Goal: Transaction & Acquisition: Subscribe to service/newsletter

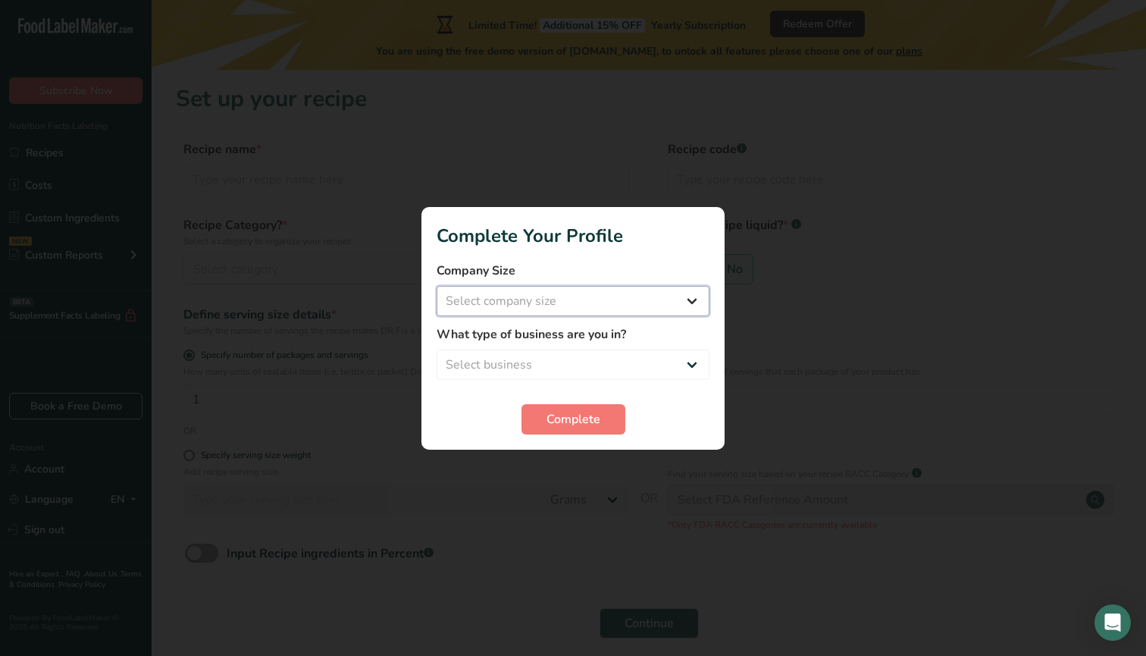
select select "1"
click at [561, 418] on span "Complete" at bounding box center [574, 419] width 54 height 18
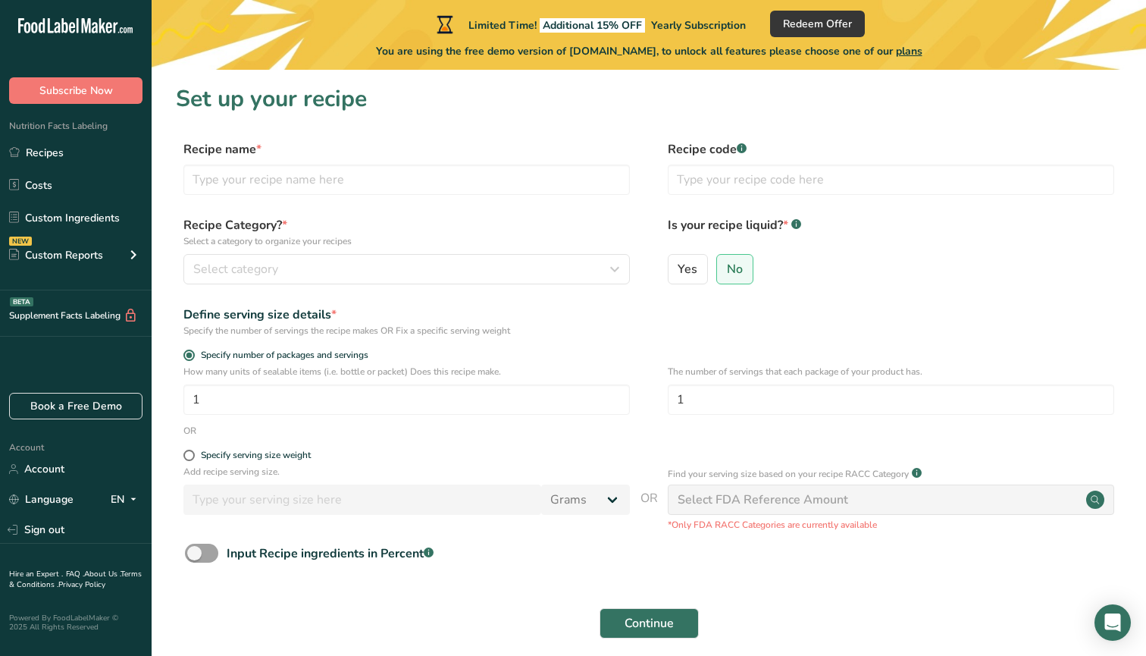
click at [67, 27] on icon at bounding box center [65, 25] width 6 height 15
click at [51, 36] on icon ".a-20{fill:#fff;}" at bounding box center [92, 29] width 148 height 23
click at [136, 36] on icon ".a-20{fill:#fff;}" at bounding box center [92, 29] width 148 height 23
click at [118, 34] on icon ".a-20{fill:#fff;}" at bounding box center [92, 29] width 148 height 23
click at [66, 155] on link "Recipes" at bounding box center [76, 152] width 152 height 29
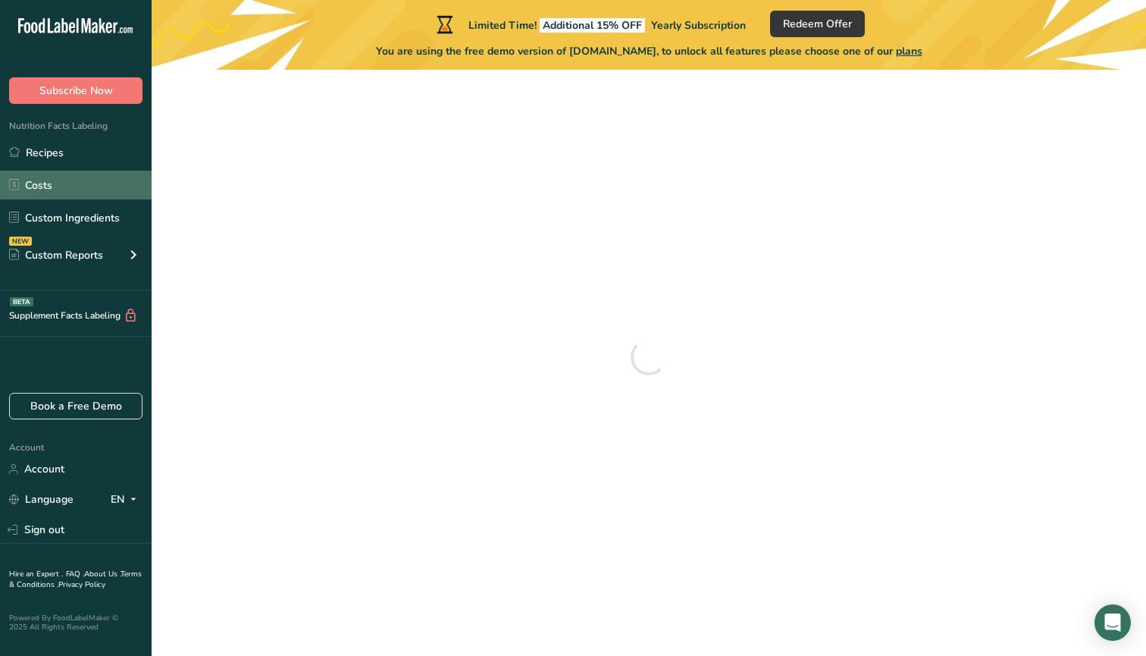
click at [74, 185] on link "Costs" at bounding box center [76, 185] width 152 height 29
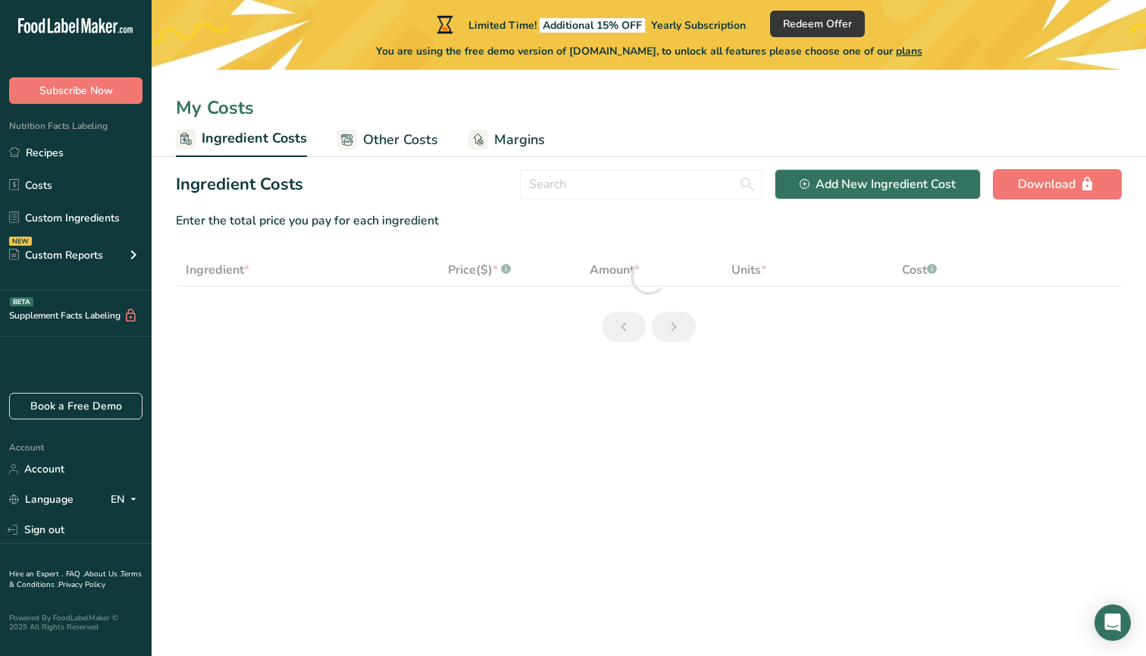
click at [61, 16] on div ".a-20{fill:#fff;}" at bounding box center [76, 29] width 152 height 35
select select "1"
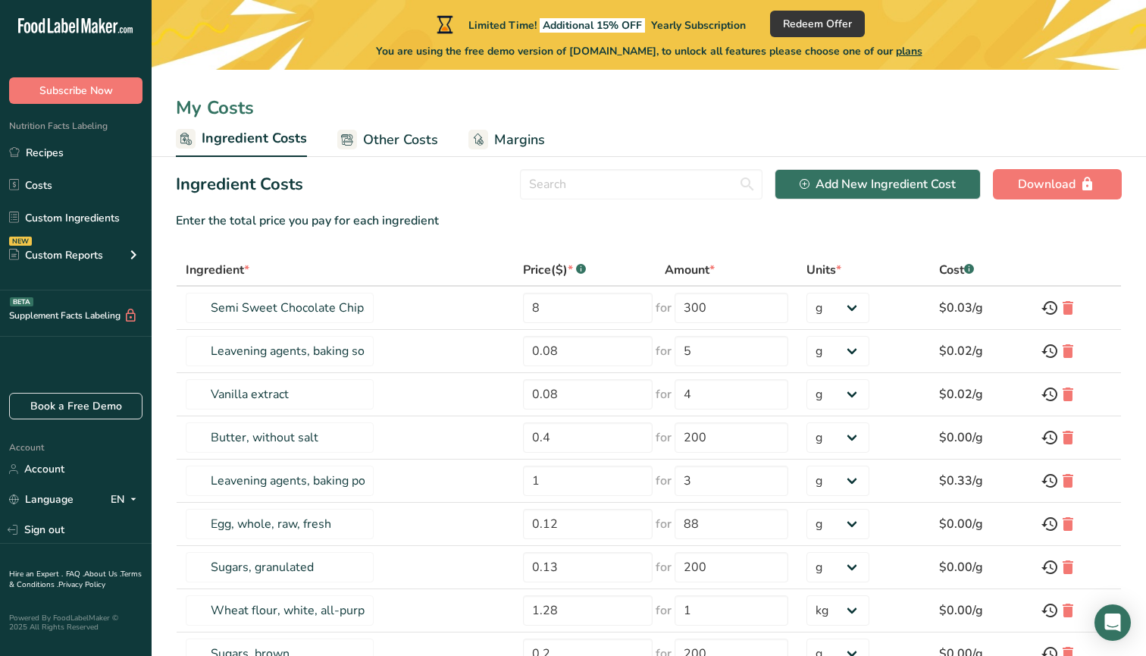
click at [61, 23] on icon ".a-20{fill:#fff;}" at bounding box center [92, 29] width 148 height 23
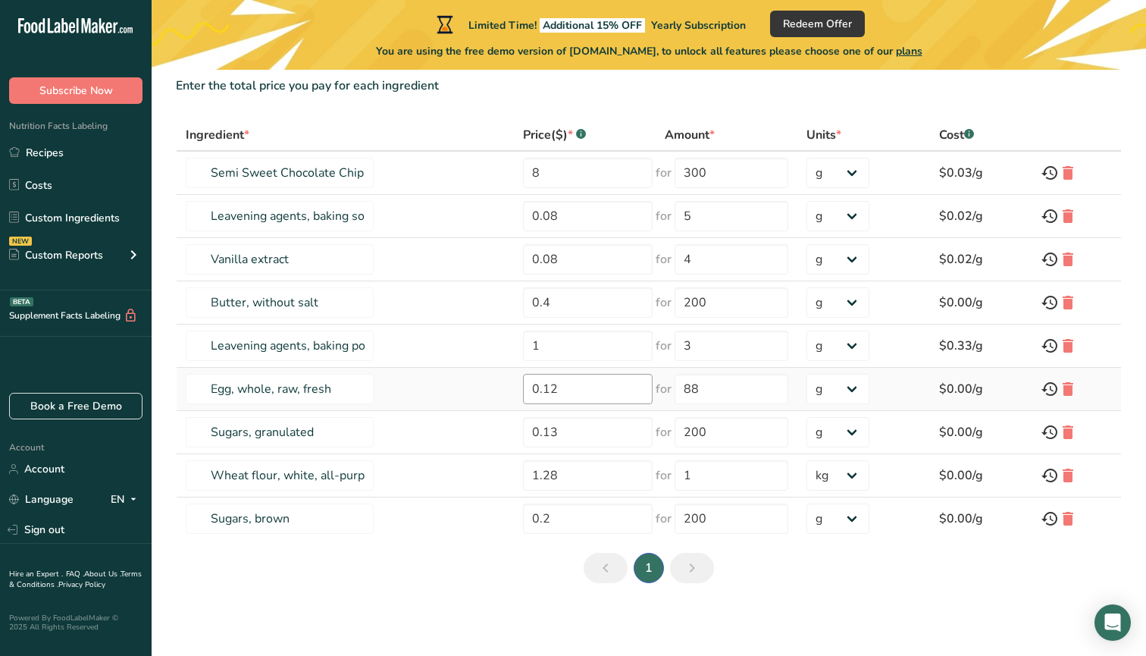
scroll to position [135, 0]
click at [571, 183] on input "8" at bounding box center [588, 173] width 130 height 30
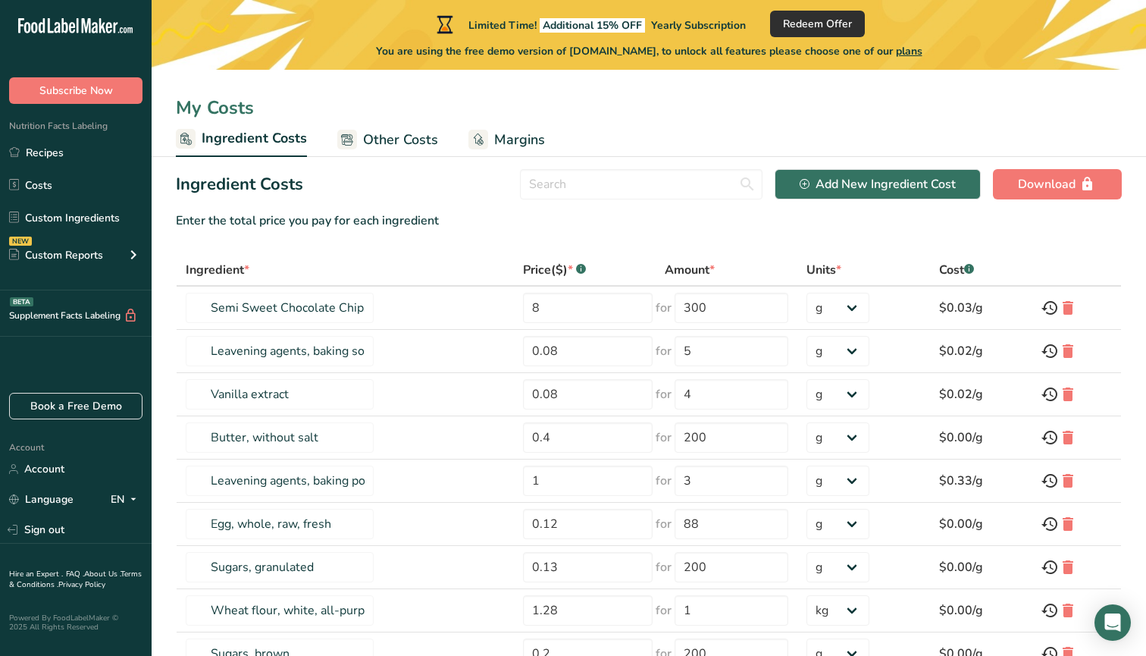
scroll to position [0, 0]
click at [829, 21] on span "Redeem Offer" at bounding box center [817, 24] width 69 height 16
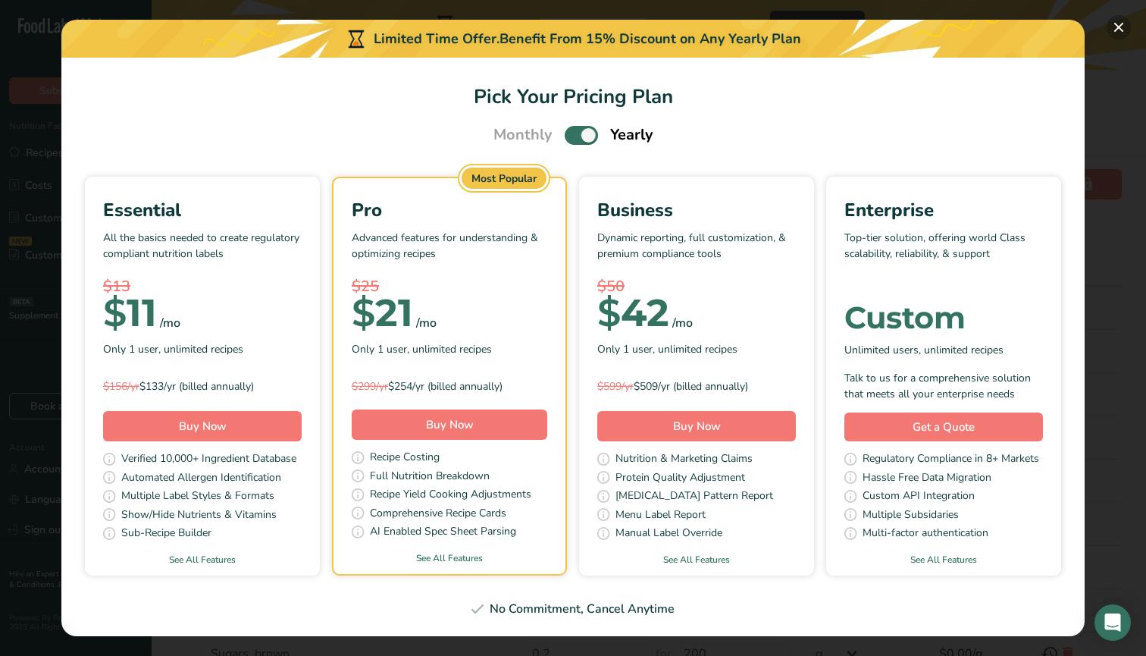
click at [1118, 29] on button "Pick Your Pricing Plan Modal" at bounding box center [1119, 27] width 24 height 24
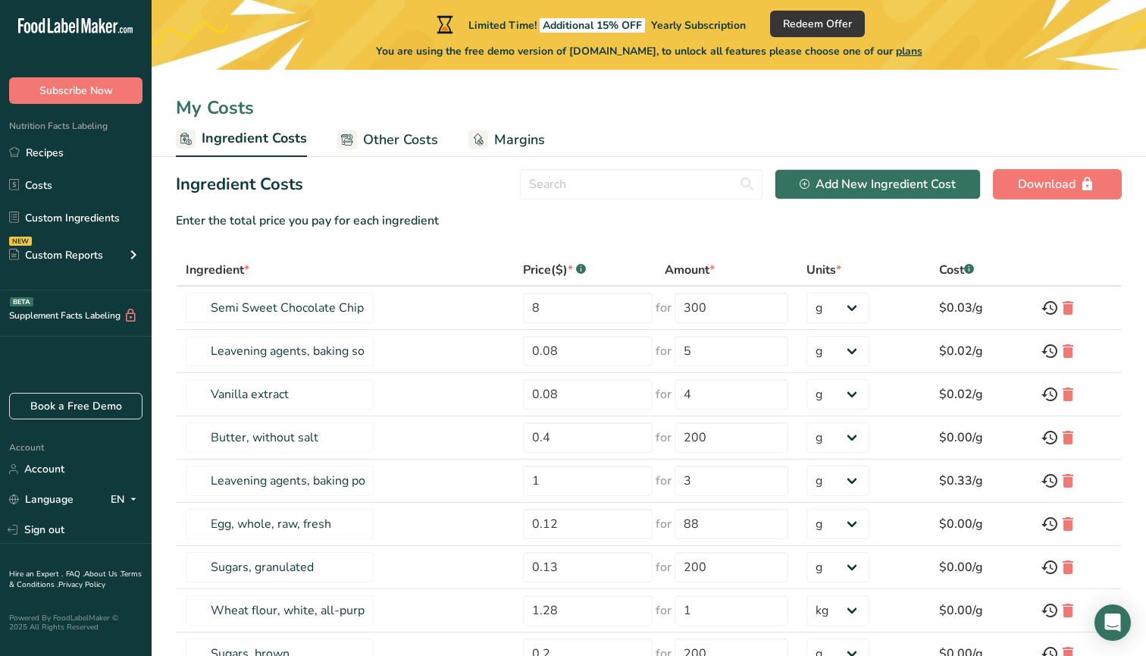
drag, startPoint x: 547, startPoint y: 27, endPoint x: 671, endPoint y: 27, distance: 123.6
click at [671, 27] on div "Limited Time! Additional 15% OFF Yearly Subscription" at bounding box center [590, 24] width 312 height 18
click at [690, 26] on span "Yearly Subscription" at bounding box center [698, 25] width 95 height 14
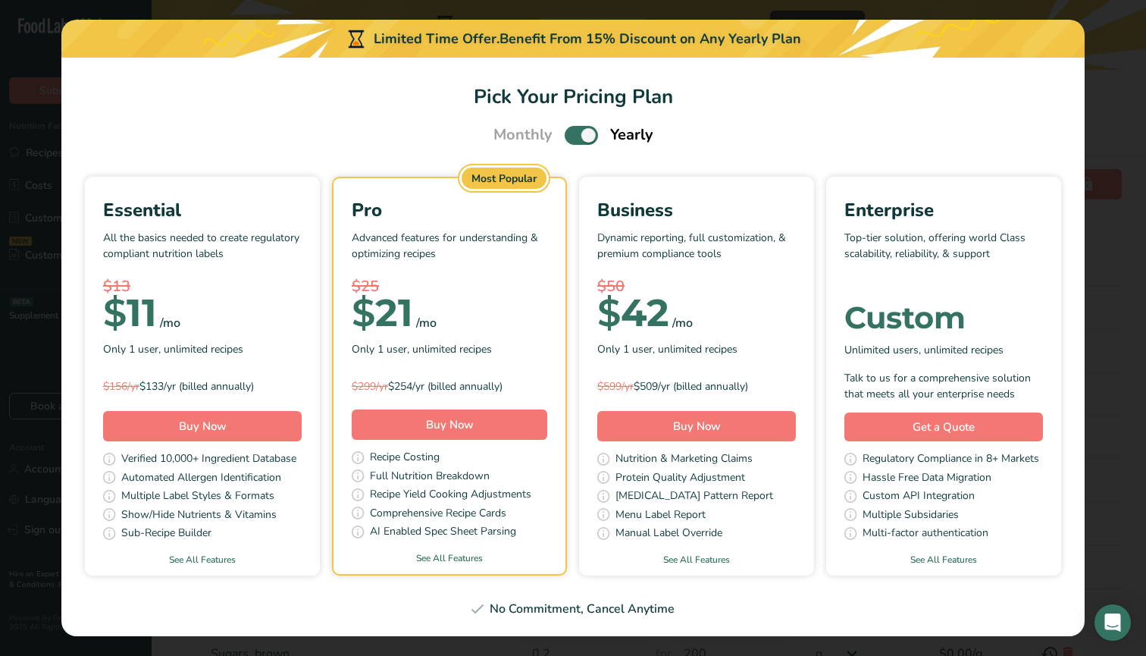
drag, startPoint x: 646, startPoint y: 26, endPoint x: 659, endPoint y: 26, distance: 13.6
click at [647, 26] on div "Limited Time Offer. Benefit From 15% Discount on Any Yearly Plan" at bounding box center [572, 39] width 1023 height 38
click at [572, 136] on span "Pick Your Pricing Plan Modal" at bounding box center [581, 135] width 33 height 19
click at [572, 136] on input "Pick Your Pricing Plan Modal" at bounding box center [570, 135] width 10 height 10
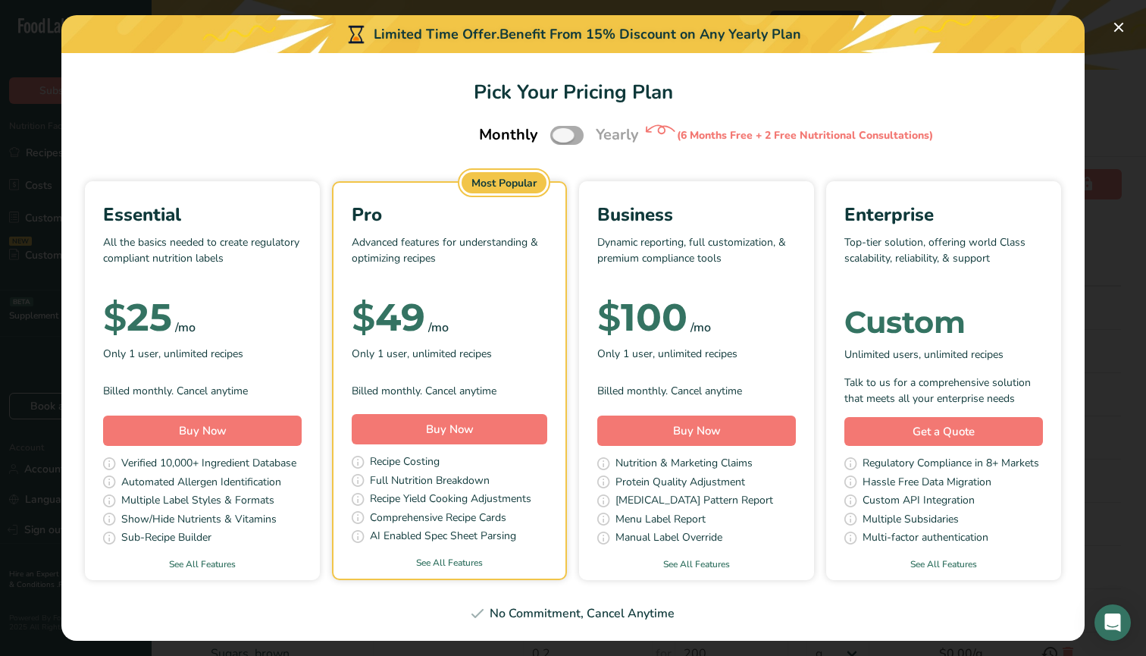
click at [571, 141] on span "Pick Your Pricing Plan Modal" at bounding box center [566, 135] width 33 height 19
click at [560, 140] on input "Pick Your Pricing Plan Modal" at bounding box center [555, 135] width 10 height 10
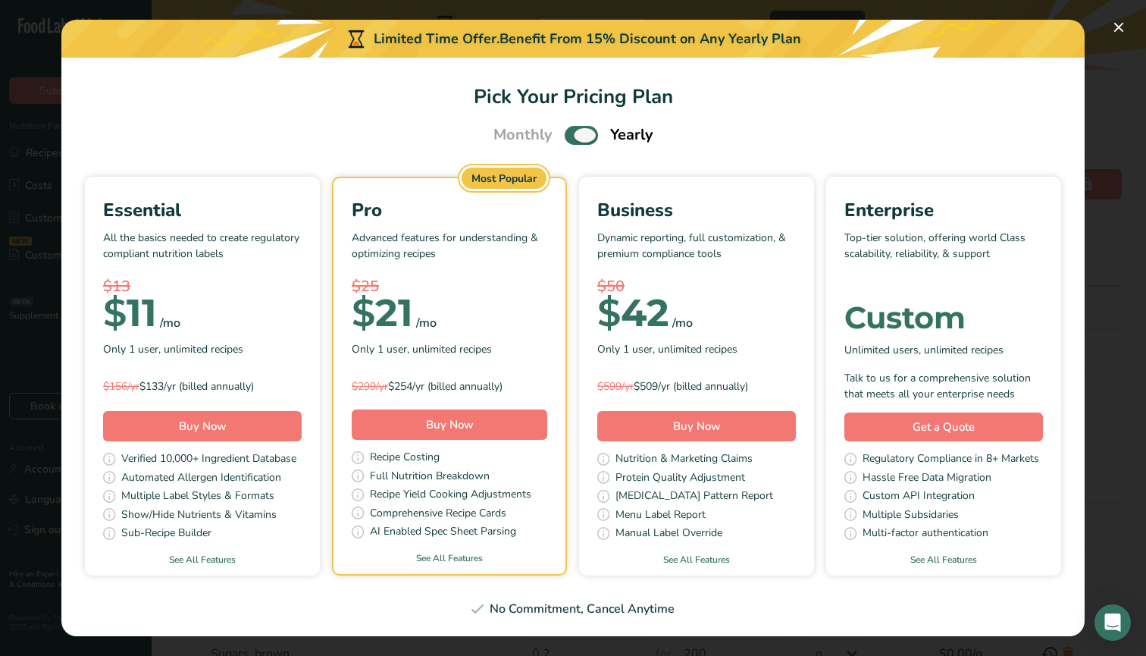
click at [575, 138] on span "Pick Your Pricing Plan Modal" at bounding box center [581, 135] width 33 height 19
click at [575, 138] on input "Pick Your Pricing Plan Modal" at bounding box center [570, 135] width 10 height 10
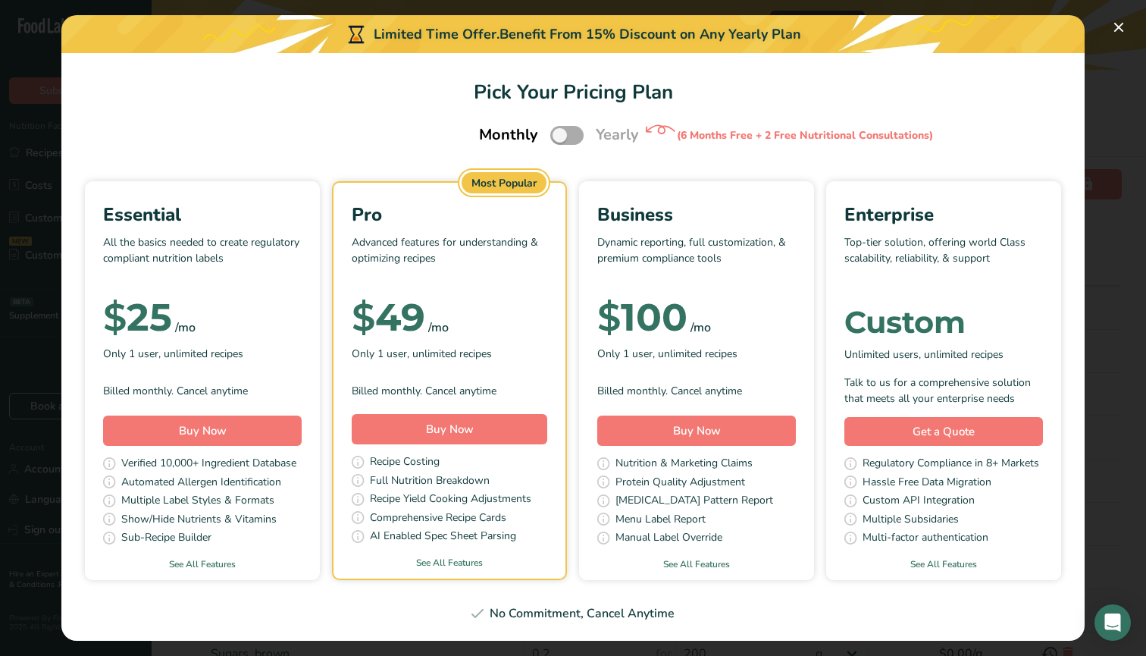
click at [575, 138] on span "Pick Your Pricing Plan Modal" at bounding box center [566, 135] width 33 height 19
click at [560, 138] on input "Pick Your Pricing Plan Modal" at bounding box center [555, 135] width 10 height 10
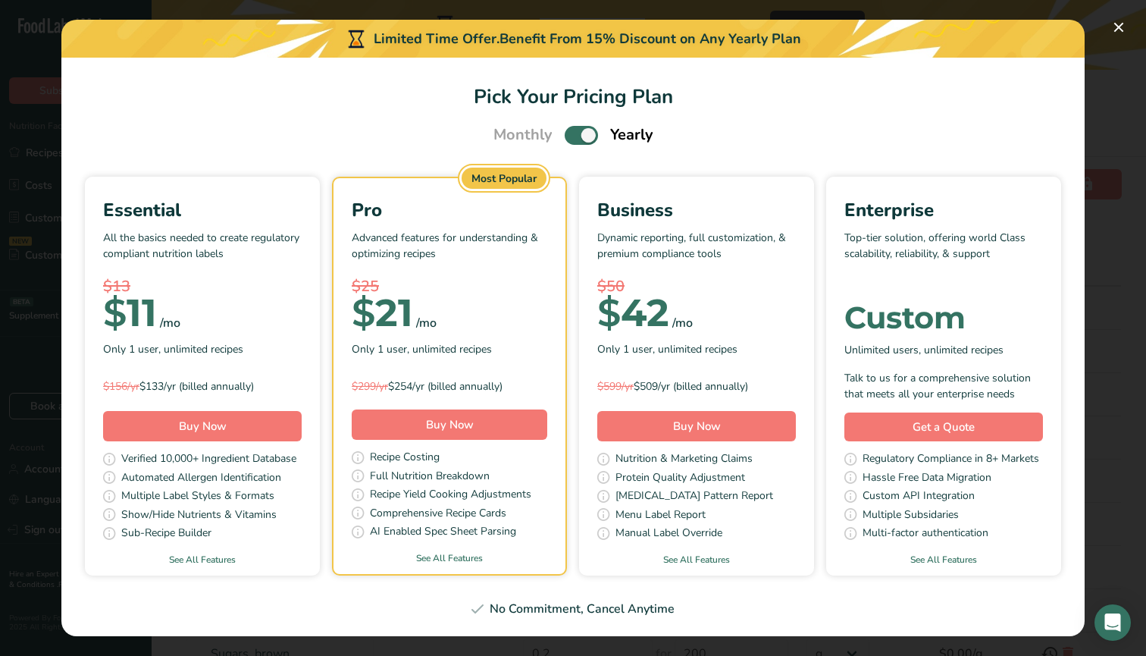
click at [575, 138] on span "Pick Your Pricing Plan Modal" at bounding box center [581, 135] width 33 height 19
click at [575, 138] on input "Pick Your Pricing Plan Modal" at bounding box center [570, 135] width 10 height 10
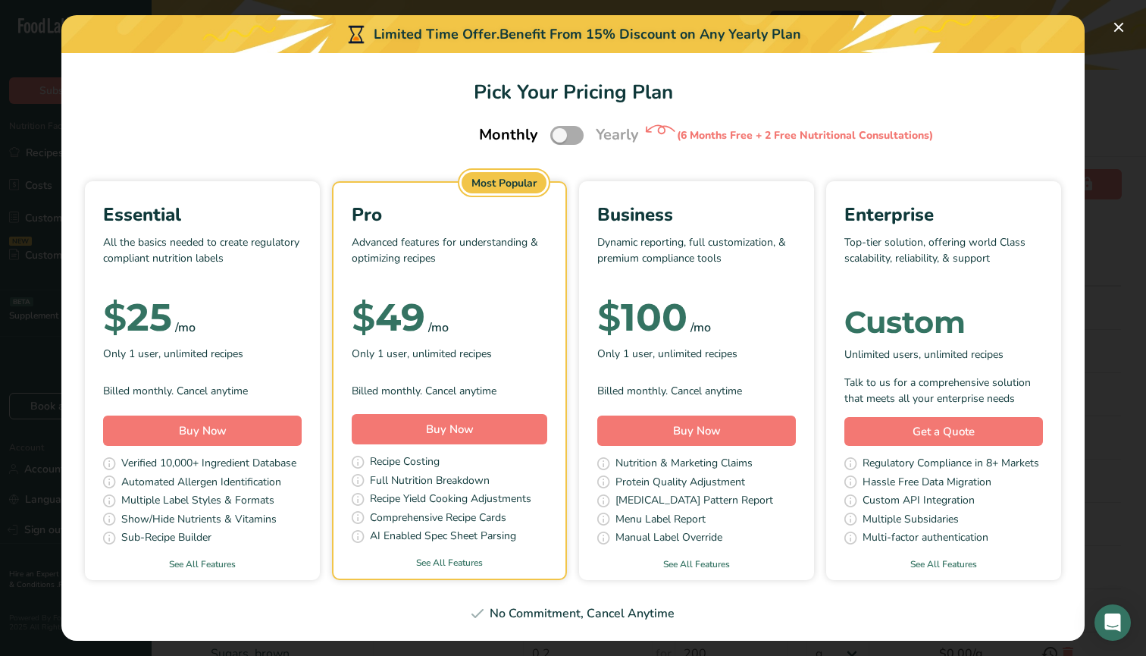
click at [575, 138] on span "Pick Your Pricing Plan Modal" at bounding box center [566, 135] width 33 height 19
click at [560, 138] on input "Pick Your Pricing Plan Modal" at bounding box center [555, 135] width 10 height 10
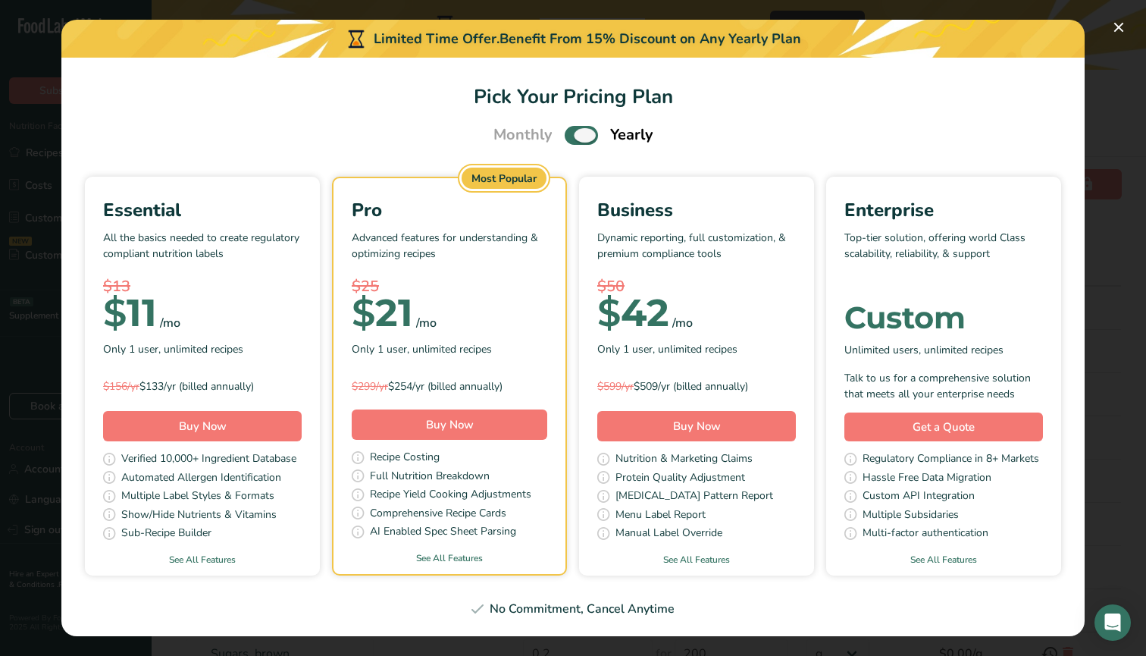
click at [587, 139] on span "Pick Your Pricing Plan Modal" at bounding box center [581, 135] width 33 height 19
click at [575, 139] on input "Pick Your Pricing Plan Modal" at bounding box center [570, 135] width 10 height 10
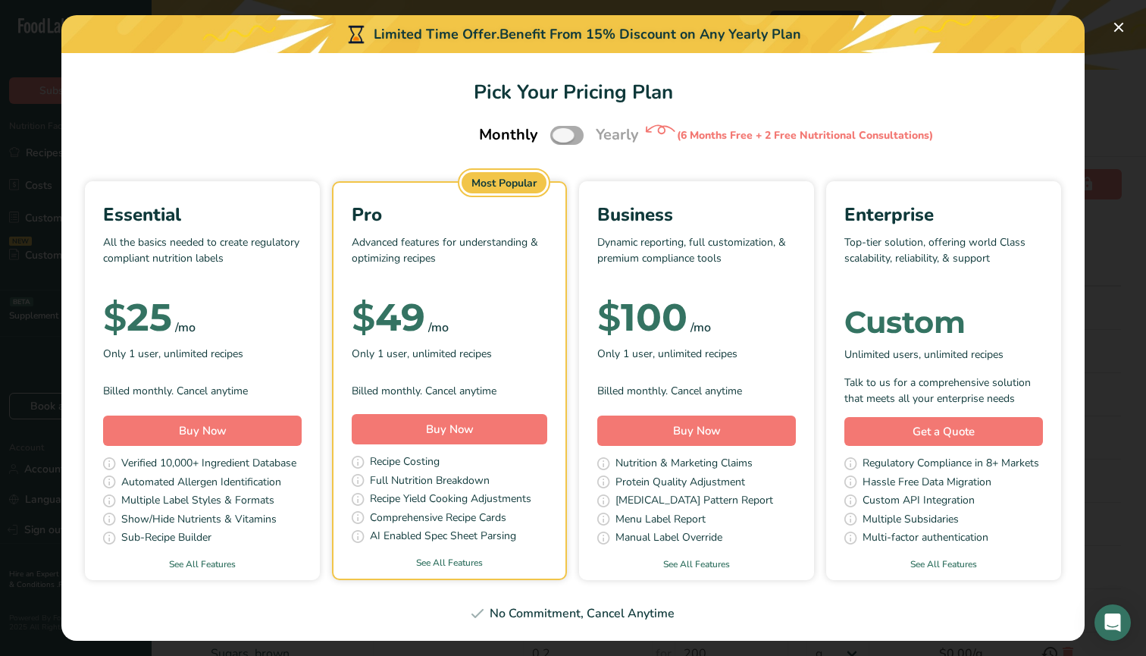
click at [578, 136] on span "Pick Your Pricing Plan Modal" at bounding box center [566, 135] width 33 height 19
click at [560, 136] on input "Pick Your Pricing Plan Modal" at bounding box center [555, 135] width 10 height 10
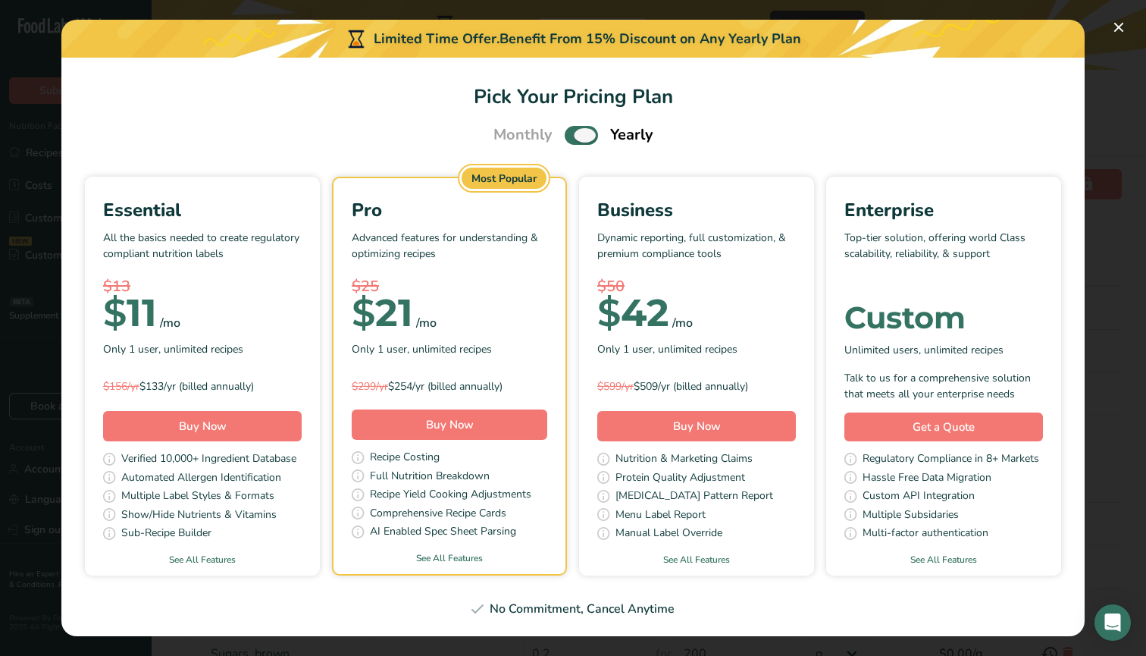
click at [578, 136] on span "Pick Your Pricing Plan Modal" at bounding box center [581, 135] width 33 height 19
click at [575, 136] on input "Pick Your Pricing Plan Modal" at bounding box center [570, 135] width 10 height 10
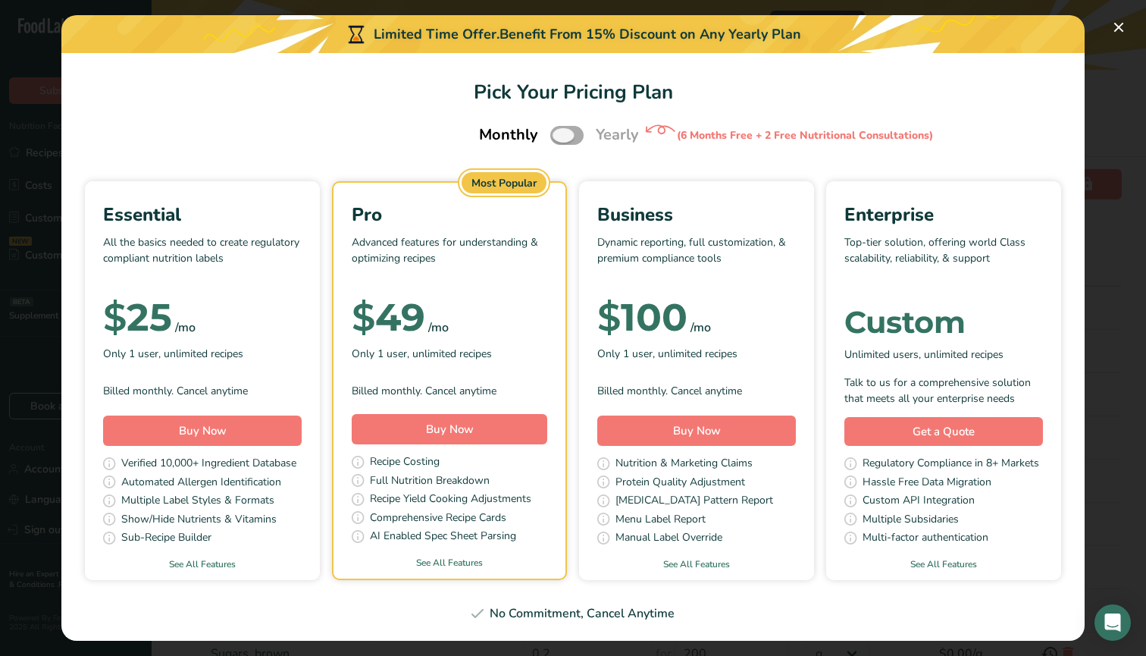
click at [578, 136] on span "Pick Your Pricing Plan Modal" at bounding box center [566, 135] width 33 height 19
click at [560, 136] on input "Pick Your Pricing Plan Modal" at bounding box center [555, 135] width 10 height 10
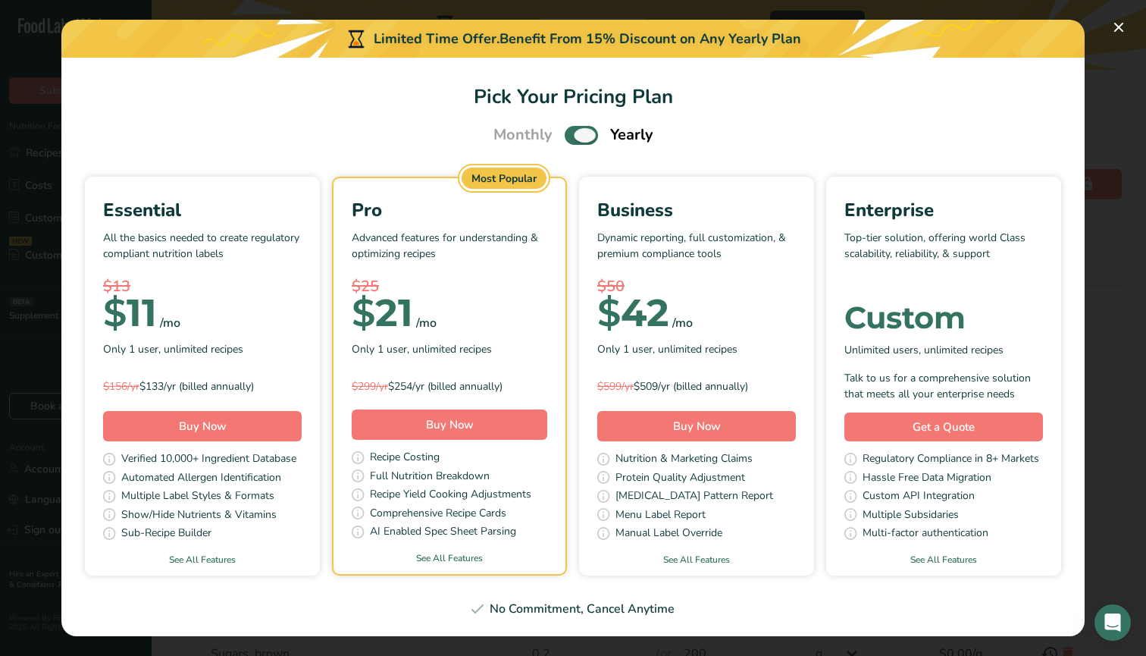
click at [578, 136] on span "Pick Your Pricing Plan Modal" at bounding box center [581, 135] width 33 height 19
click at [575, 136] on input "Pick Your Pricing Plan Modal" at bounding box center [570, 135] width 10 height 10
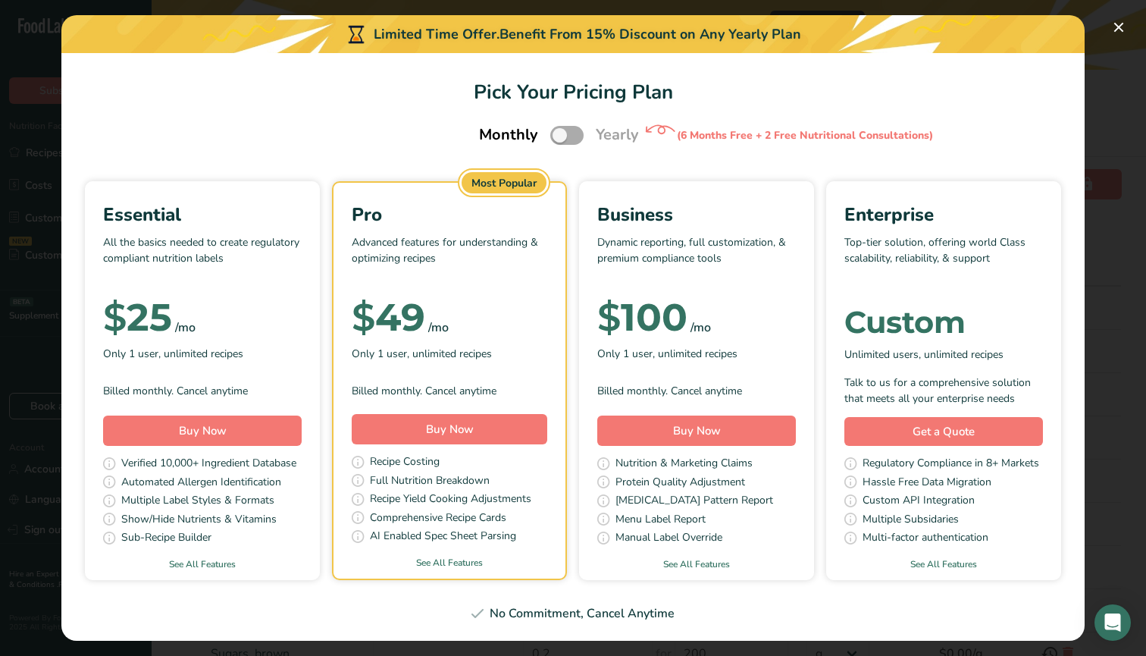
click at [578, 136] on span "Pick Your Pricing Plan Modal" at bounding box center [566, 135] width 33 height 19
click at [560, 136] on input "Pick Your Pricing Plan Modal" at bounding box center [555, 135] width 10 height 10
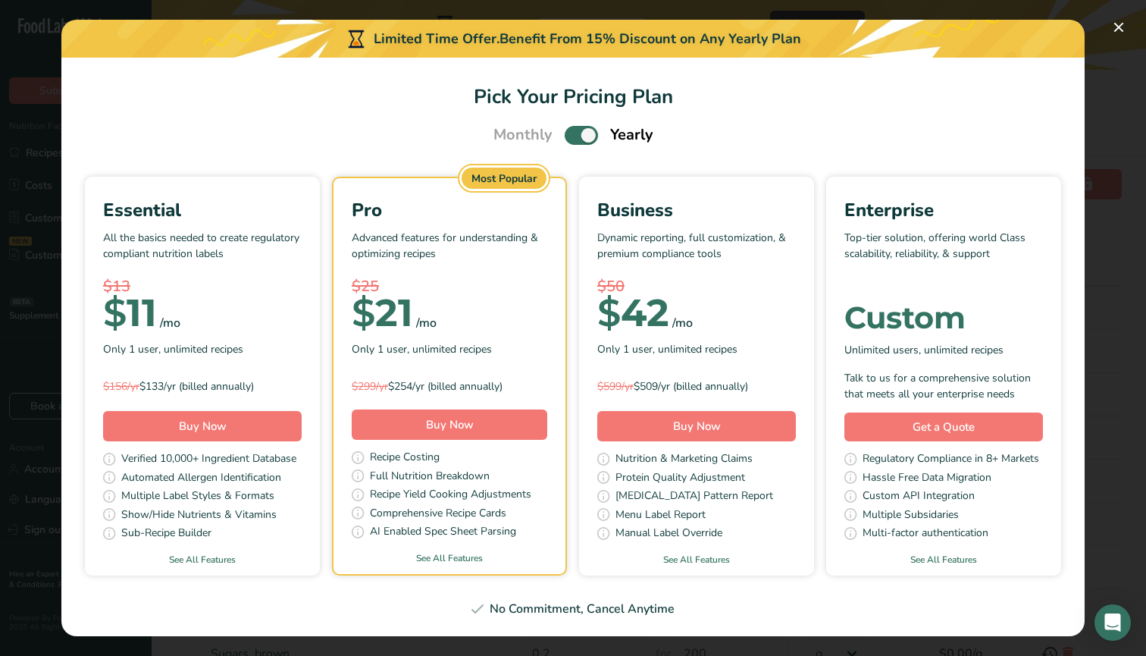
click at [578, 136] on span "Pick Your Pricing Plan Modal" at bounding box center [581, 135] width 33 height 19
click at [575, 136] on input "Pick Your Pricing Plan Modal" at bounding box center [570, 135] width 10 height 10
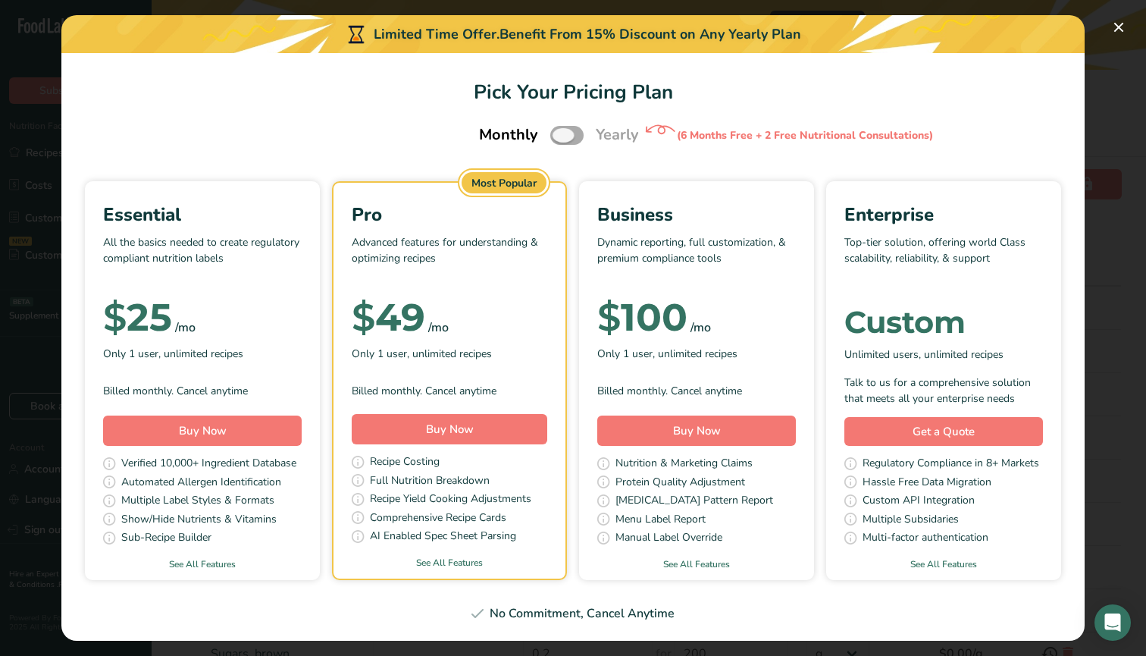
click at [578, 136] on span "Pick Your Pricing Plan Modal" at bounding box center [566, 135] width 33 height 19
click at [560, 136] on input "Pick Your Pricing Plan Modal" at bounding box center [555, 135] width 10 height 10
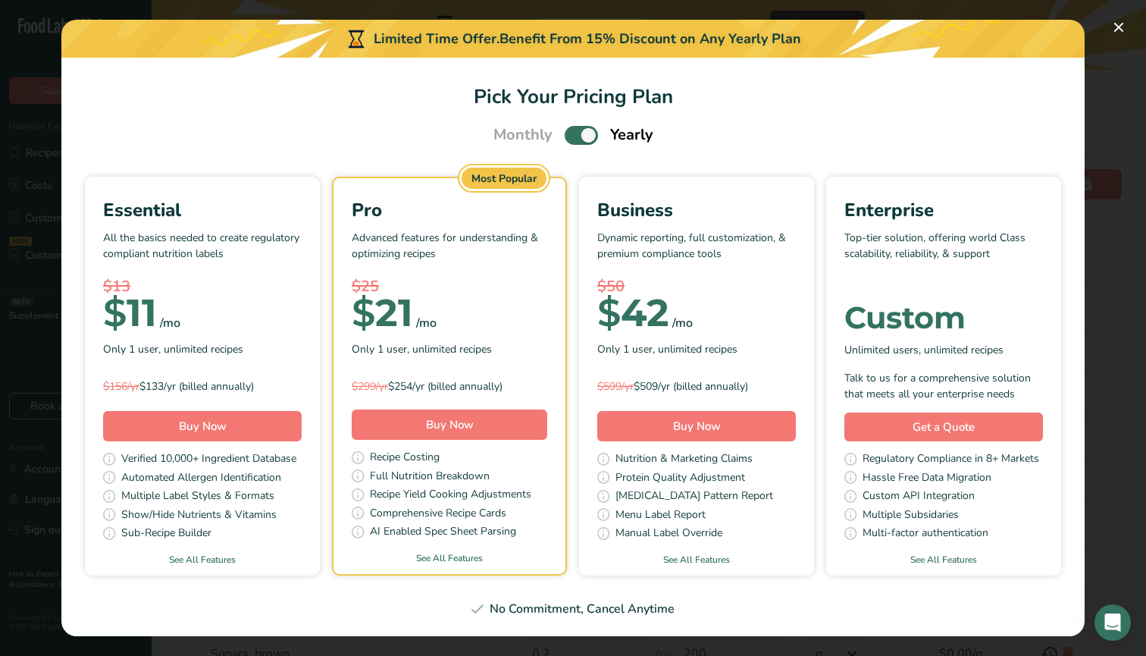
click at [578, 136] on span "Pick Your Pricing Plan Modal" at bounding box center [581, 135] width 33 height 19
click at [575, 136] on input "Pick Your Pricing Plan Modal" at bounding box center [570, 135] width 10 height 10
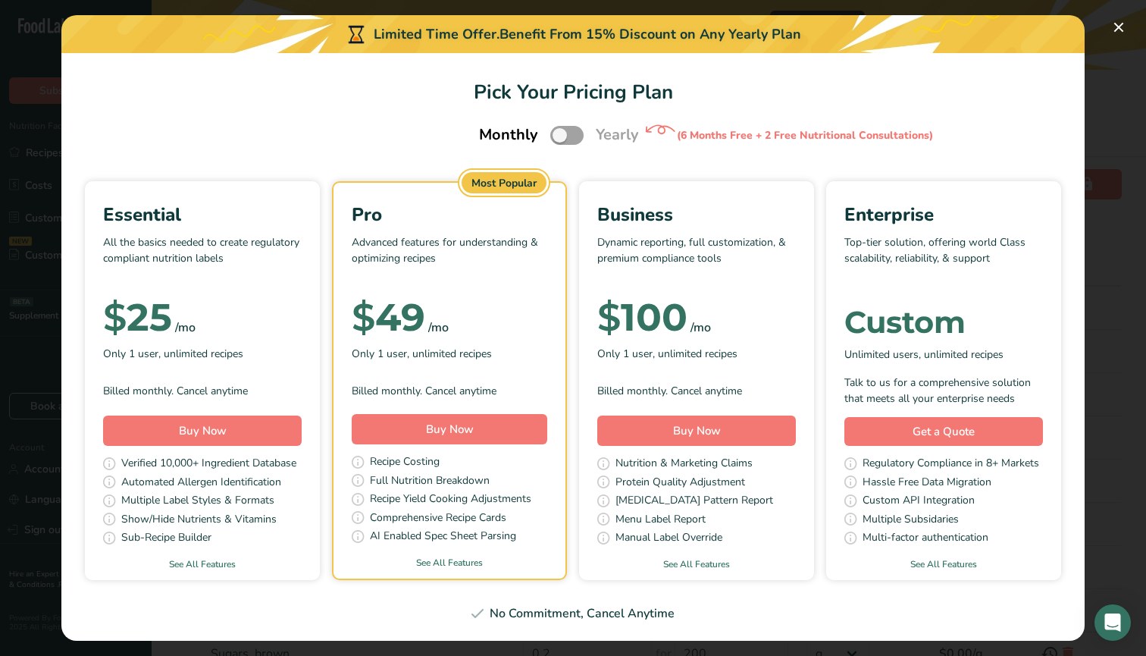
drag, startPoint x: 617, startPoint y: 462, endPoint x: 753, endPoint y: 463, distance: 136.4
click at [754, 464] on div "Nutrition & Marketing Claims" at bounding box center [696, 464] width 199 height 19
drag, startPoint x: 618, startPoint y: 534, endPoint x: 733, endPoint y: 534, distance: 115.2
click at [734, 534] on div "Manual Label Override" at bounding box center [696, 538] width 199 height 19
click at [714, 563] on link "See All Features" at bounding box center [696, 564] width 235 height 14
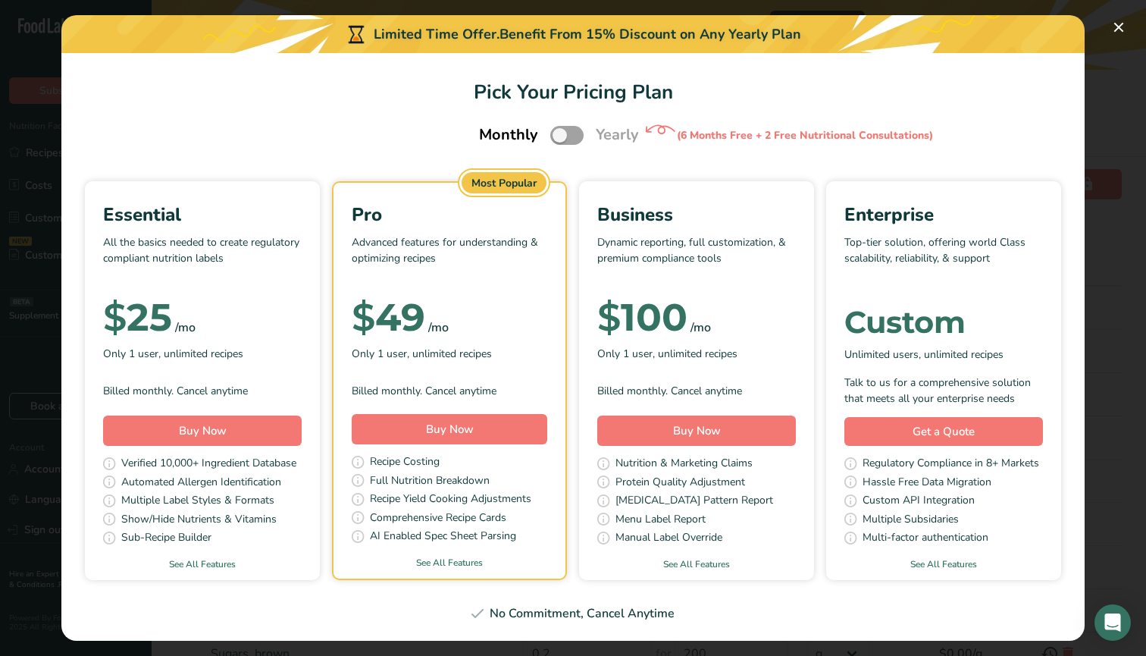
drag, startPoint x: 618, startPoint y: 487, endPoint x: 745, endPoint y: 499, distance: 127.9
click at [746, 499] on div "Business Dynamic reporting, full customization, & premium compliance tools $ 10…" at bounding box center [696, 365] width 235 height 365
click at [745, 507] on span "[MEDICAL_DATA] Pattern Report" at bounding box center [695, 501] width 158 height 19
drag, startPoint x: 619, startPoint y: 465, endPoint x: 774, endPoint y: 465, distance: 154.6
click at [774, 465] on div "Nutrition & Marketing Claims" at bounding box center [696, 464] width 199 height 19
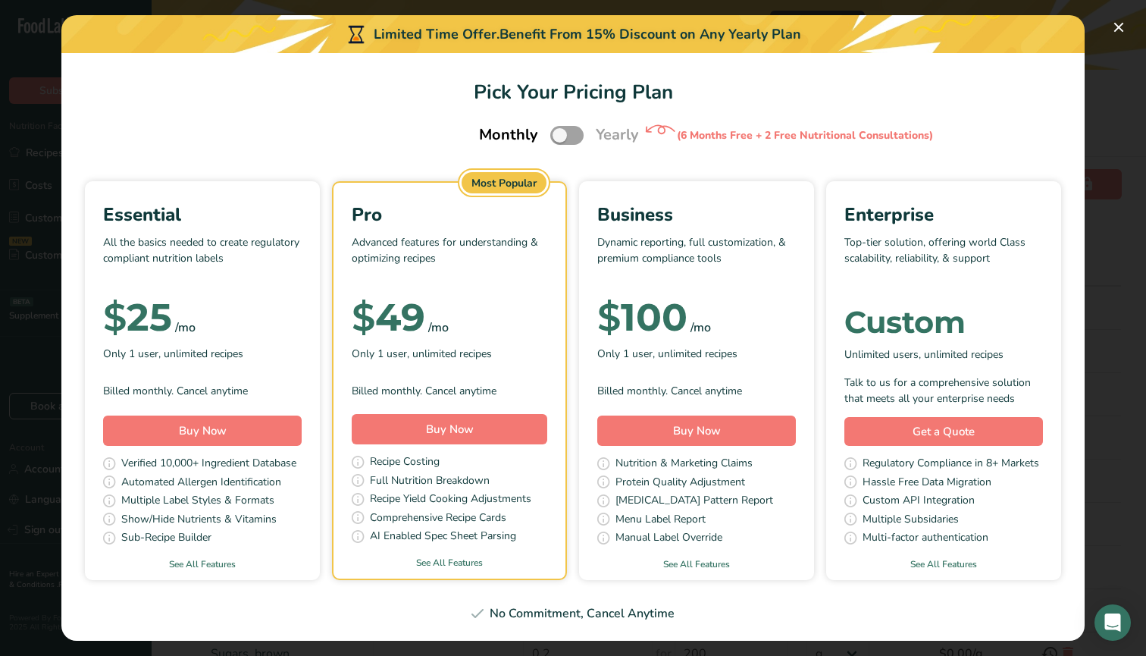
click at [748, 475] on div "Protein Quality Adjustment" at bounding box center [696, 483] width 199 height 19
drag, startPoint x: 619, startPoint y: 497, endPoint x: 739, endPoint y: 497, distance: 120.5
click at [739, 497] on span "[MEDICAL_DATA] Pattern Report" at bounding box center [695, 501] width 158 height 19
click at [749, 502] on div "[MEDICAL_DATA] Pattern Report" at bounding box center [696, 501] width 199 height 19
drag, startPoint x: 616, startPoint y: 521, endPoint x: 712, endPoint y: 521, distance: 96.3
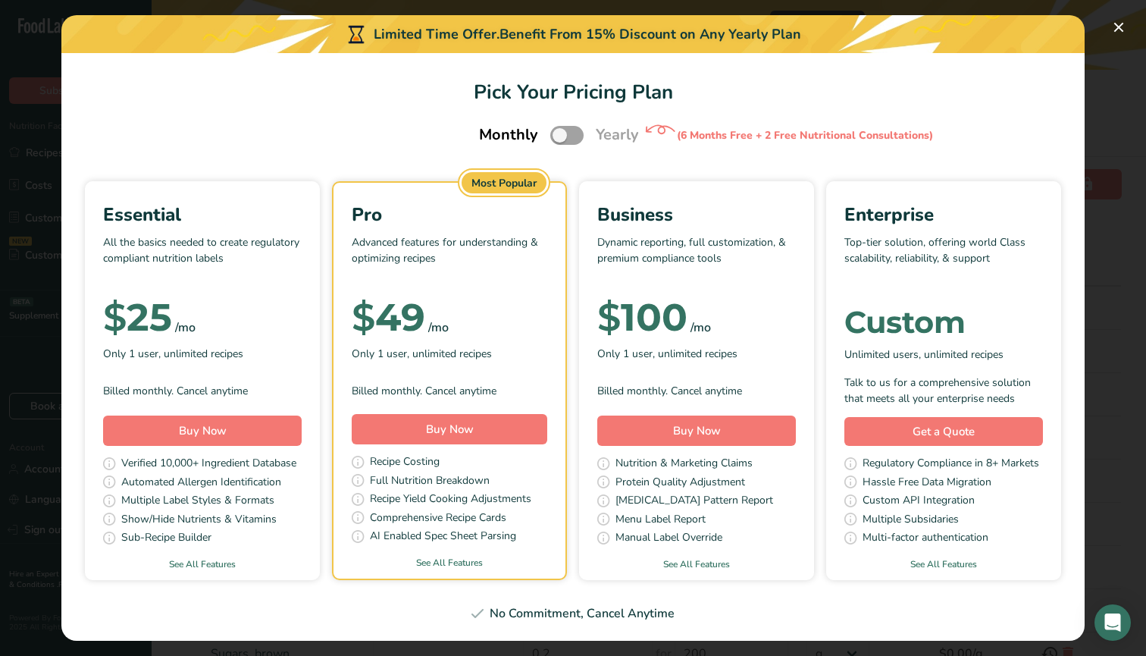
click at [712, 521] on div "Menu Label Report" at bounding box center [696, 520] width 199 height 19
drag, startPoint x: 616, startPoint y: 537, endPoint x: 732, endPoint y: 537, distance: 116.0
click at [732, 537] on div "Manual Label Override" at bounding box center [696, 538] width 199 height 19
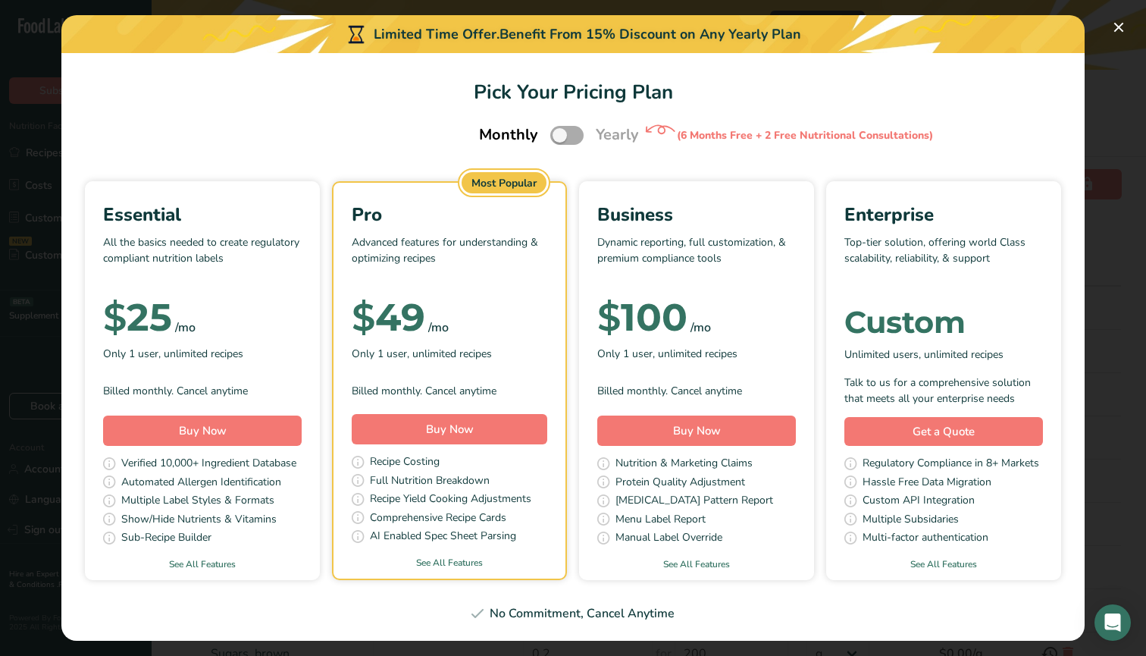
click at [570, 136] on span "Pick Your Pricing Plan Modal" at bounding box center [566, 135] width 33 height 19
click at [560, 136] on input "Pick Your Pricing Plan Modal" at bounding box center [555, 135] width 10 height 10
checkbox input "true"
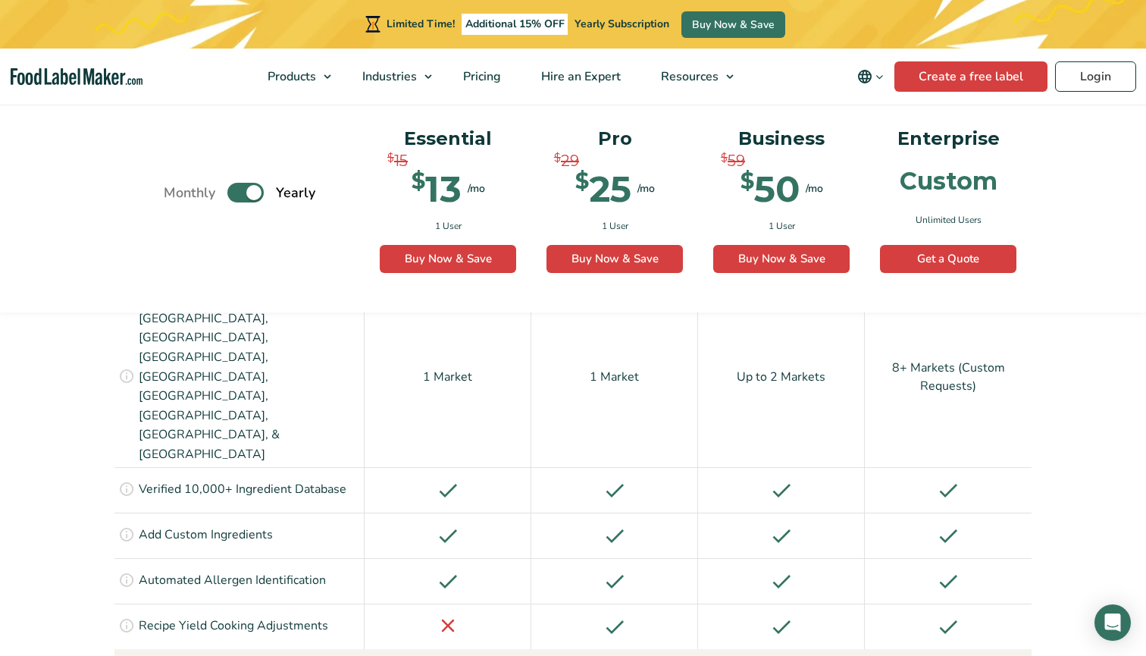
scroll to position [1223, 0]
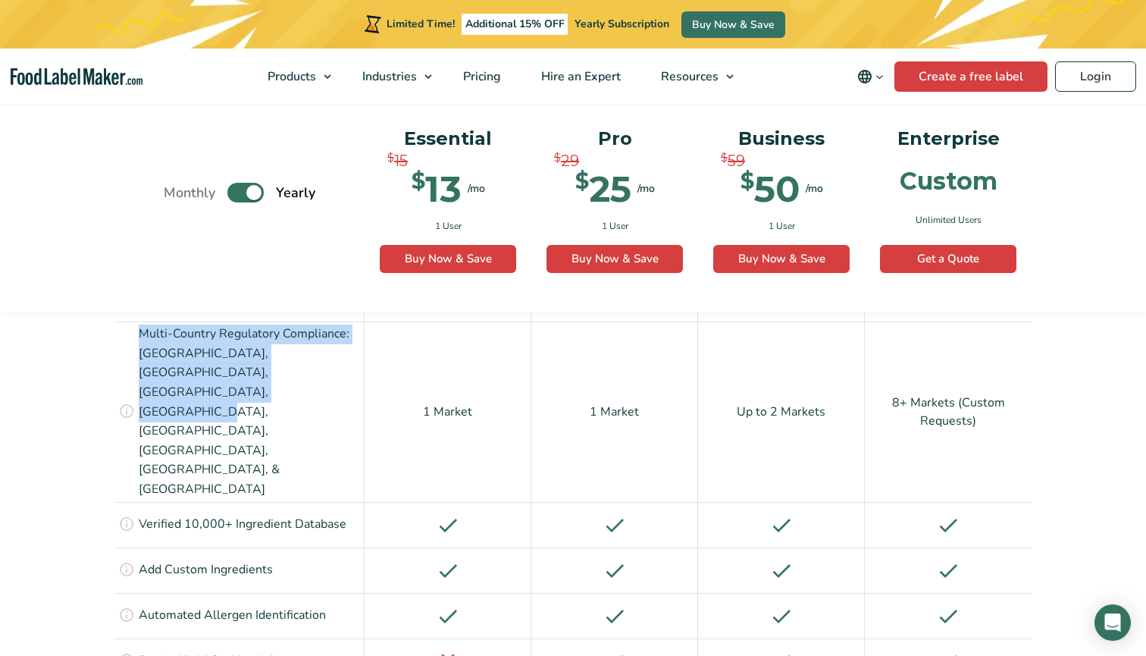
drag, startPoint x: 139, startPoint y: 327, endPoint x: 331, endPoint y: 363, distance: 194.3
click at [331, 364] on p "Multi-Country Regulatory Compliance: USA, Canada, Mexico, UK, EU, Australia, Ne…" at bounding box center [249, 411] width 221 height 174
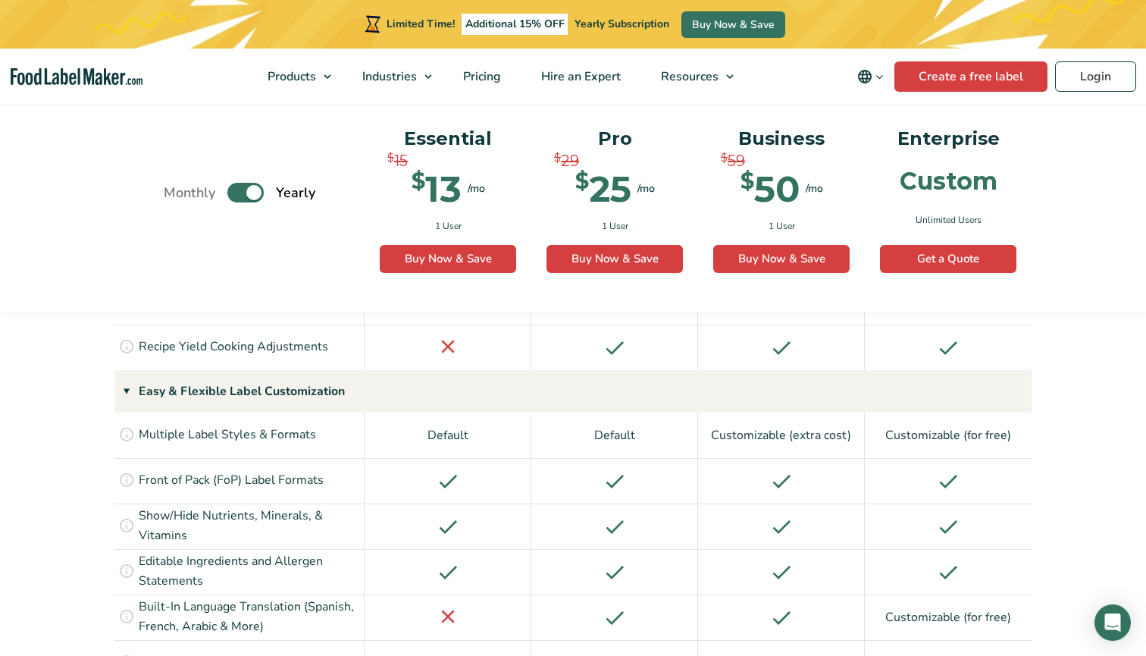
scroll to position [1561, 0]
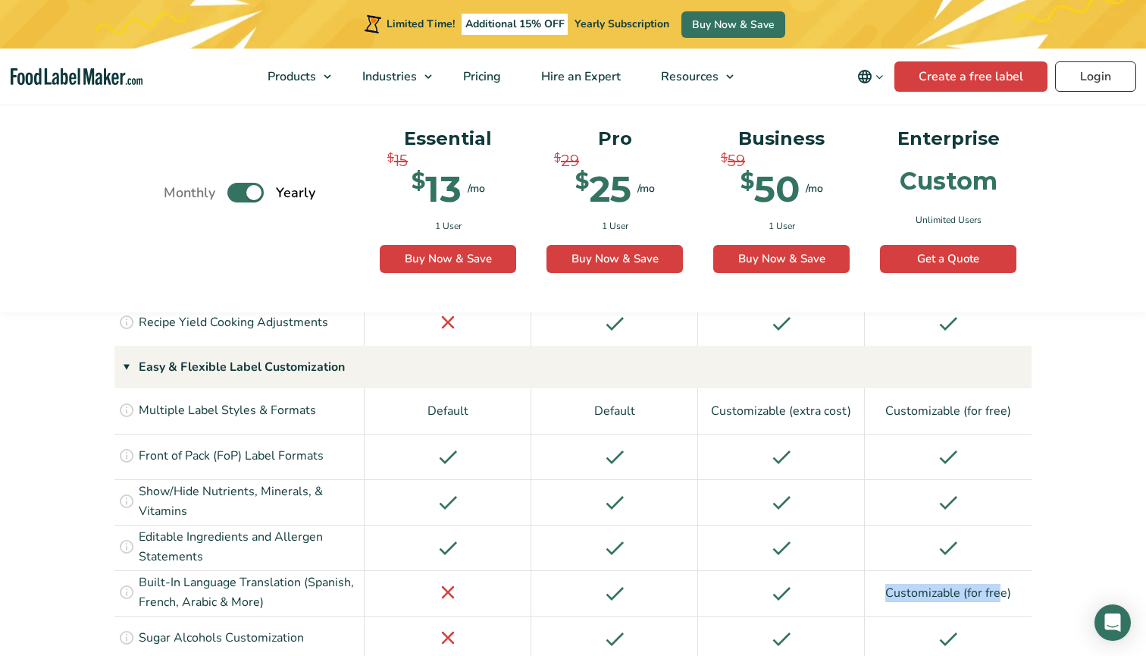
drag, startPoint x: 884, startPoint y: 473, endPoint x: 1001, endPoint y: 473, distance: 116.7
click at [1001, 570] on div "Customizable (for free)" at bounding box center [948, 592] width 167 height 45
click at [1015, 570] on div "Customizable (for free)" at bounding box center [948, 592] width 167 height 45
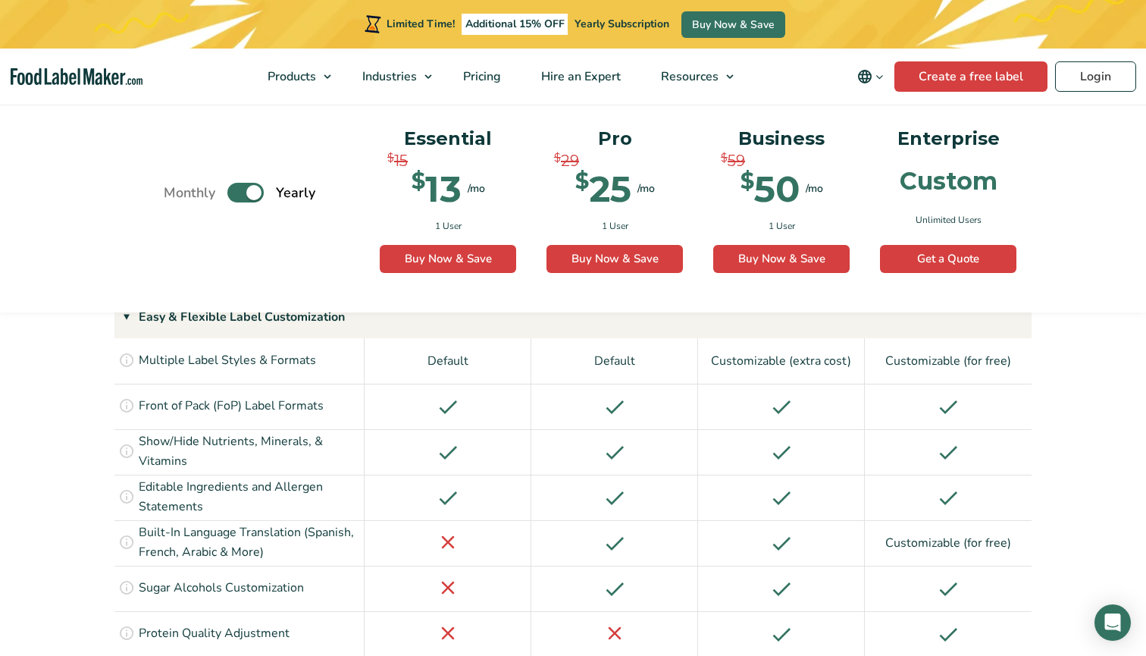
scroll to position [1628, 0]
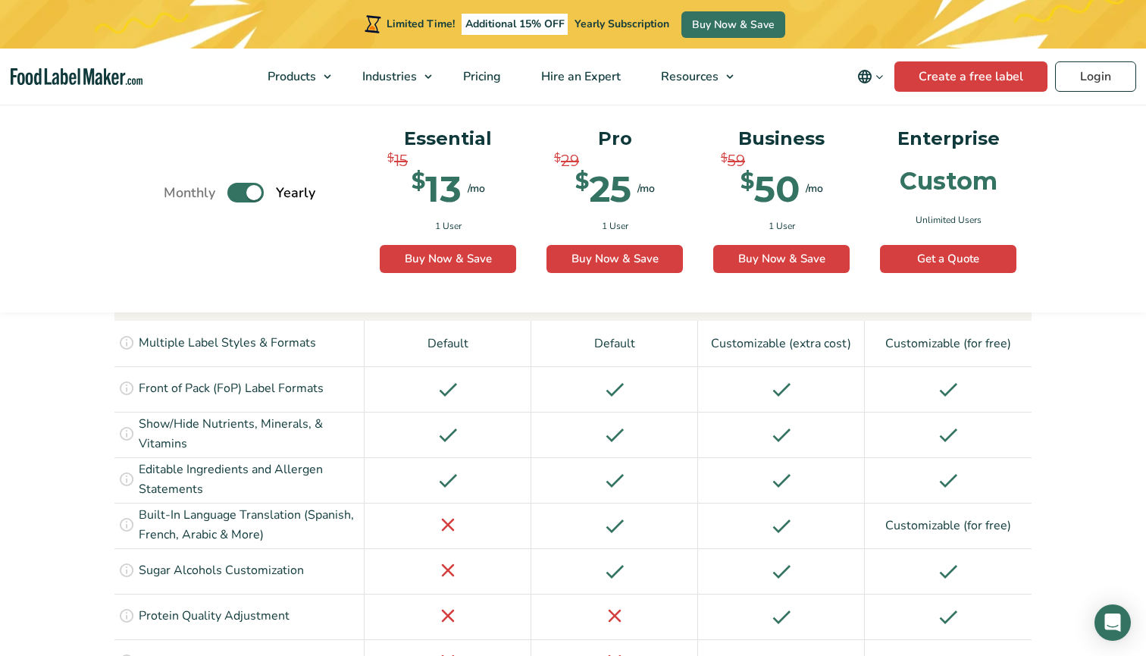
drag, startPoint x: 431, startPoint y: 453, endPoint x: 595, endPoint y: 453, distance: 164.5
click at [595, 548] on div "Customize how you show Sugar Alcohol on your label if you are making a sugar re…" at bounding box center [572, 570] width 917 height 45
click at [585, 594] on div at bounding box center [614, 616] width 167 height 45
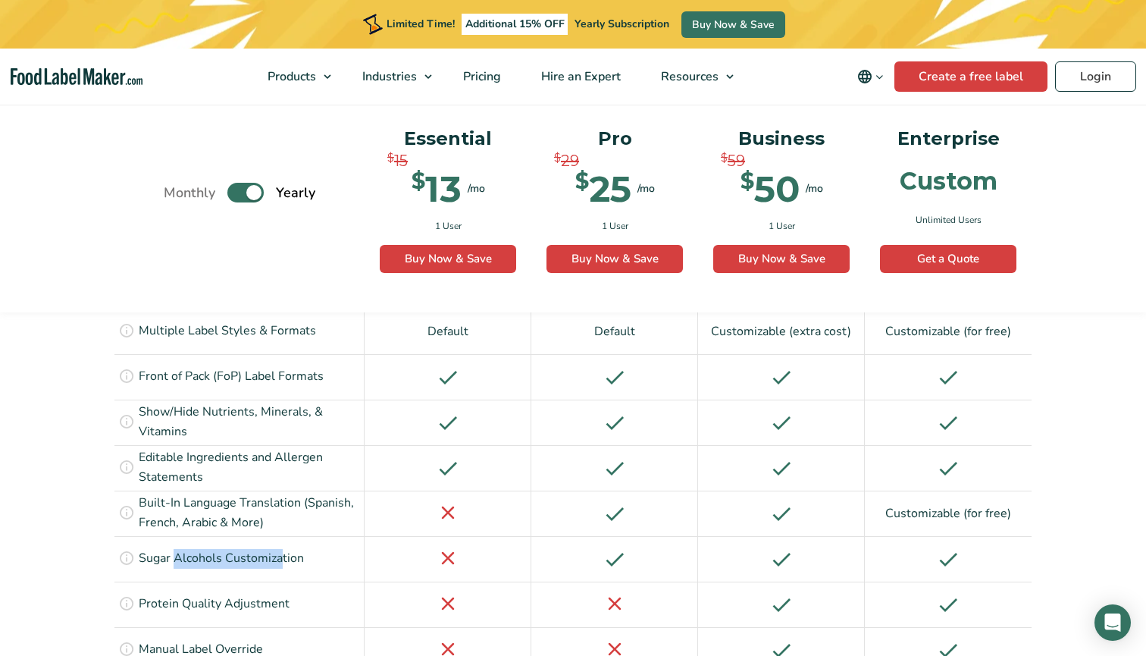
drag, startPoint x: 175, startPoint y: 440, endPoint x: 284, endPoint y: 440, distance: 109.2
click at [284, 549] on p "Sugar Alcohols Customization" at bounding box center [221, 559] width 165 height 20
click at [286, 549] on p "Sugar Alcohols Customization" at bounding box center [221, 559] width 165 height 20
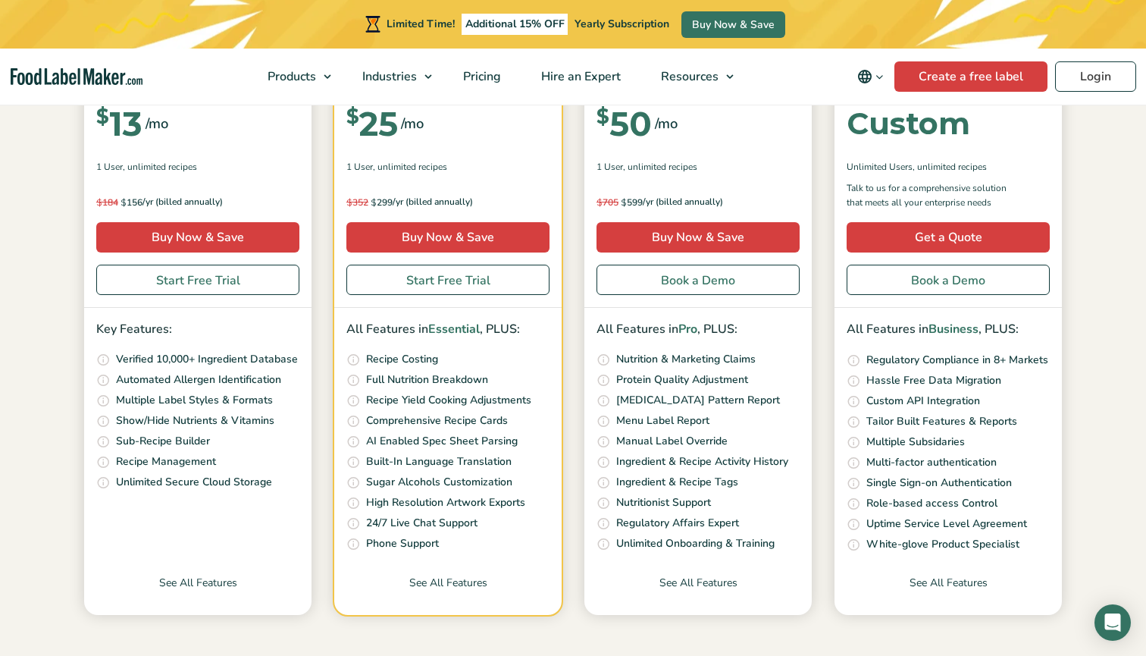
scroll to position [349, 0]
